Goal: Book appointment/travel/reservation

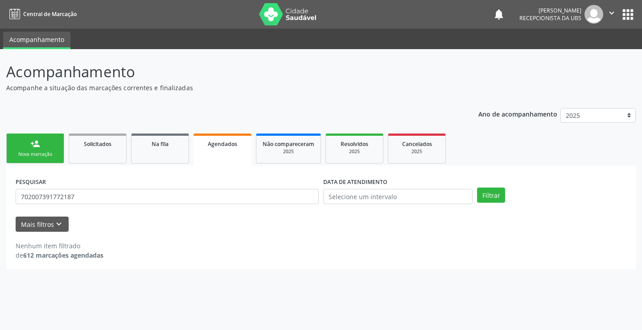
click at [40, 154] on div "Nova marcação" at bounding box center [35, 154] width 45 height 7
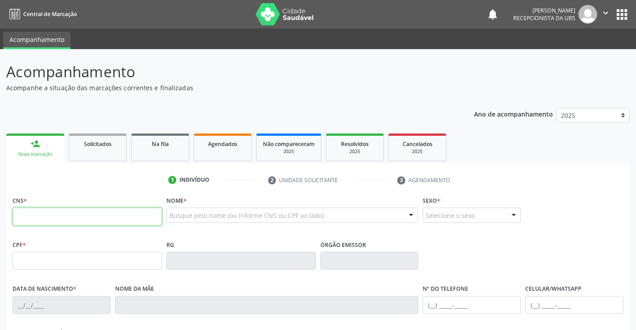
click at [63, 218] on input "text" at bounding box center [86, 216] width 149 height 18
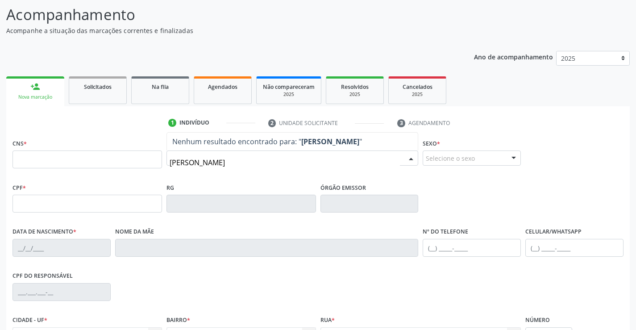
scroll to position [58, 0]
click at [258, 163] on input "[PERSON_NAME]" at bounding box center [285, 162] width 231 height 18
click at [297, 165] on input "[PERSON_NAME]" at bounding box center [285, 162] width 231 height 18
click at [226, 160] on input "[PERSON_NAME]" at bounding box center [285, 162] width 231 height 18
type input "[PERSON_NAME]"
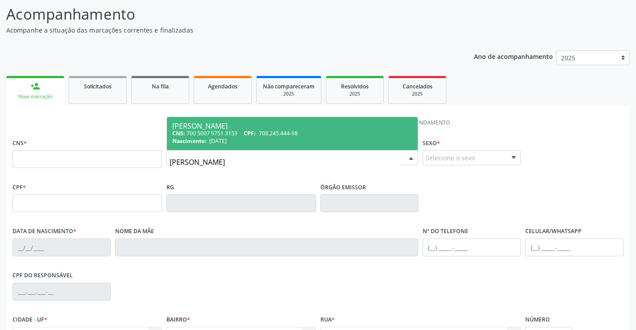
click at [248, 123] on div "[PERSON_NAME]" at bounding box center [292, 125] width 240 height 7
type input "700 5007 9751 3159"
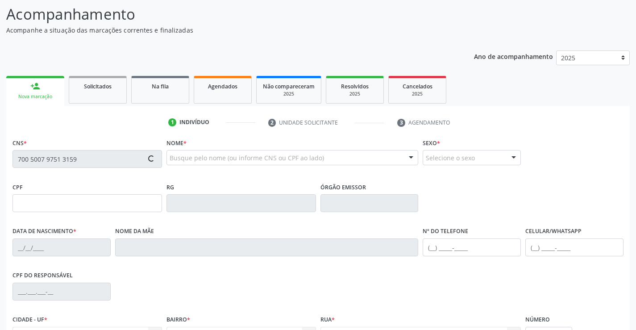
type input "[DATE]"
type input "[PERSON_NAME]"
type input "[PHONE_NUMBER]"
type input "1244"
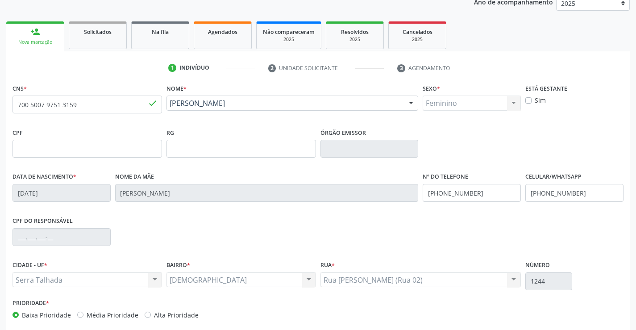
scroll to position [154, 0]
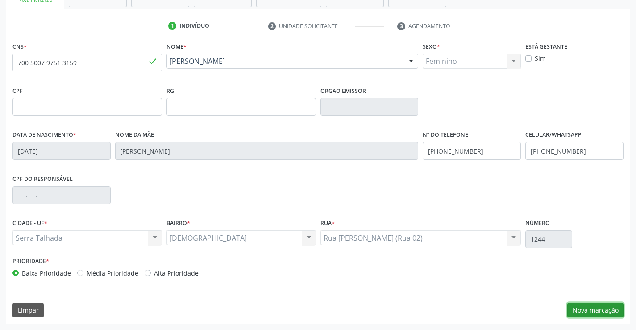
click at [583, 306] on button "Nova marcação" at bounding box center [595, 309] width 56 height 15
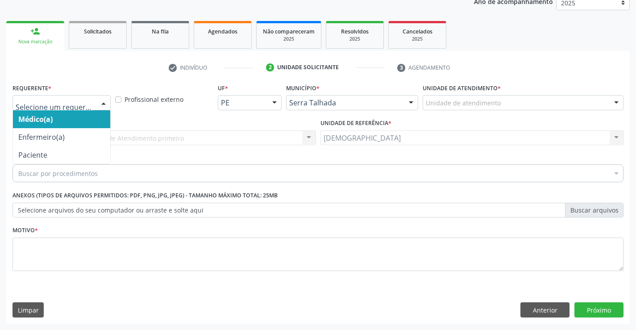
click at [104, 101] on div at bounding box center [103, 102] width 13 height 15
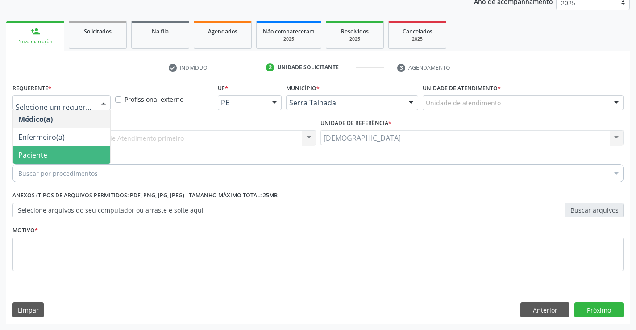
click at [42, 156] on span "Paciente" at bounding box center [32, 155] width 29 height 10
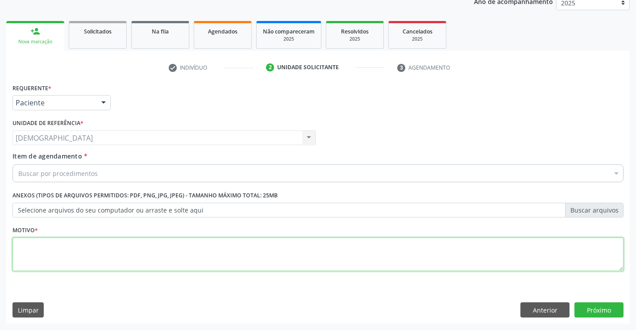
click at [62, 267] on textarea at bounding box center [317, 254] width 611 height 34
type textarea "."
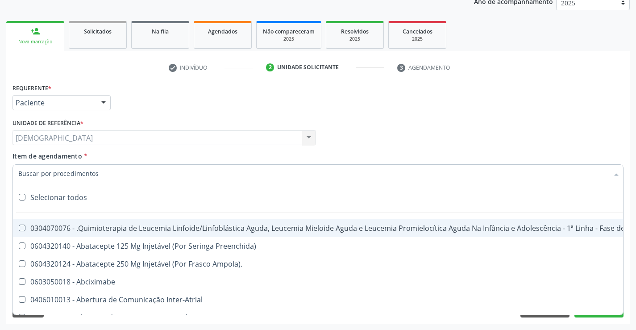
click at [94, 166] on div at bounding box center [317, 173] width 611 height 18
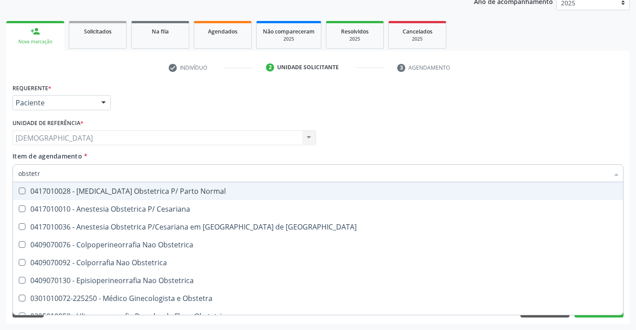
type input "obstetra"
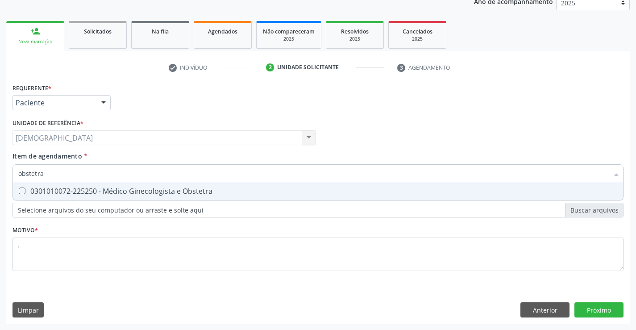
click at [118, 190] on div "0301010072-225250 - Médico Ginecologista e Obstetra" at bounding box center [317, 190] width 599 height 7
checkbox Obstetra "true"
click at [586, 313] on div "Requerente * Paciente Médico(a) Enfermeiro(a) Paciente Nenhum resultado encontr…" at bounding box center [317, 202] width 623 height 242
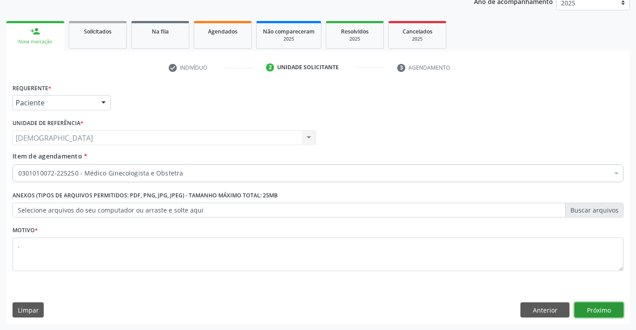
click at [588, 308] on button "Próximo" at bounding box center [598, 309] width 49 height 15
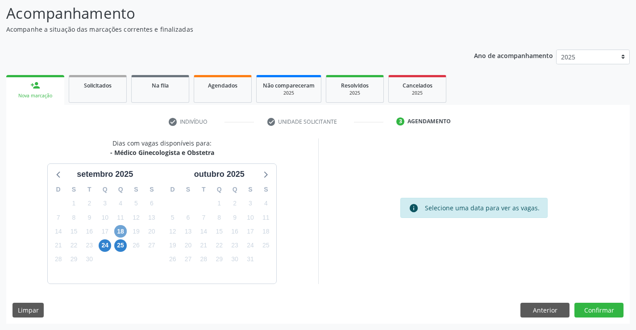
click at [122, 231] on span "18" at bounding box center [120, 231] width 12 height 12
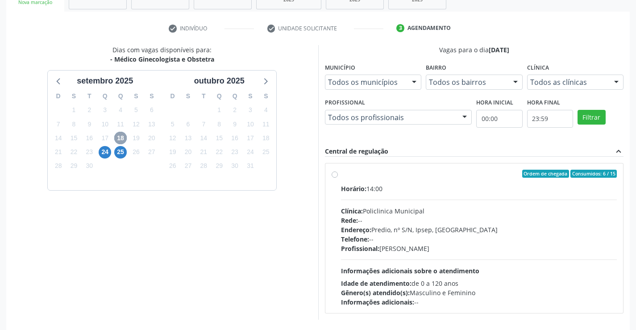
scroll to position [183, 0]
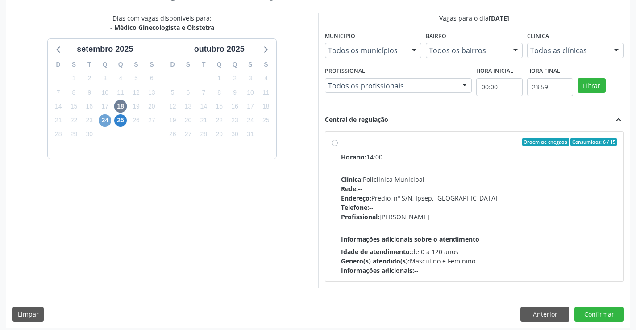
click at [102, 118] on span "24" at bounding box center [105, 120] width 12 height 12
click at [120, 121] on span "25" at bounding box center [120, 120] width 12 height 12
click at [121, 107] on span "18" at bounding box center [120, 106] width 12 height 12
click at [108, 123] on span "24" at bounding box center [105, 120] width 12 height 12
click at [122, 121] on span "25" at bounding box center [120, 120] width 12 height 12
